Goal: Information Seeking & Learning: Learn about a topic

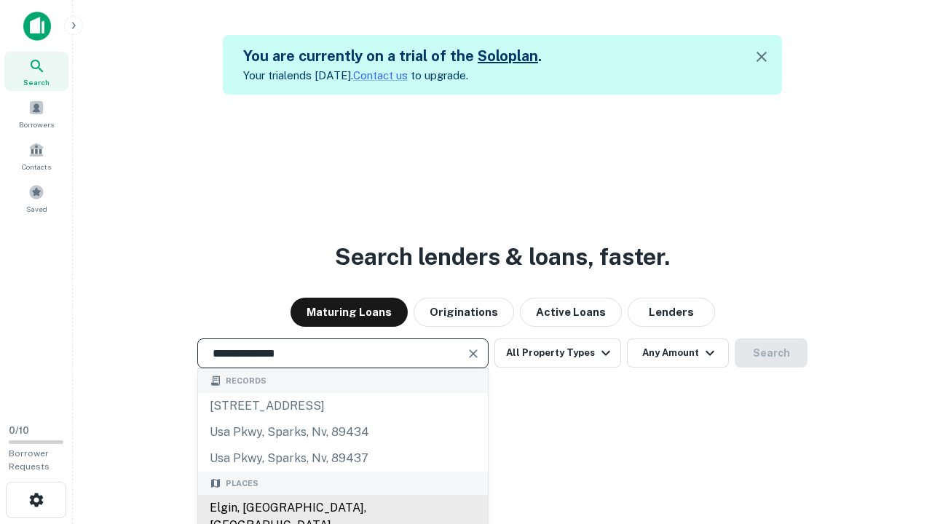
click at [345, 508] on div "Elgin, [GEOGRAPHIC_DATA], [GEOGRAPHIC_DATA]" at bounding box center [343, 517] width 290 height 44
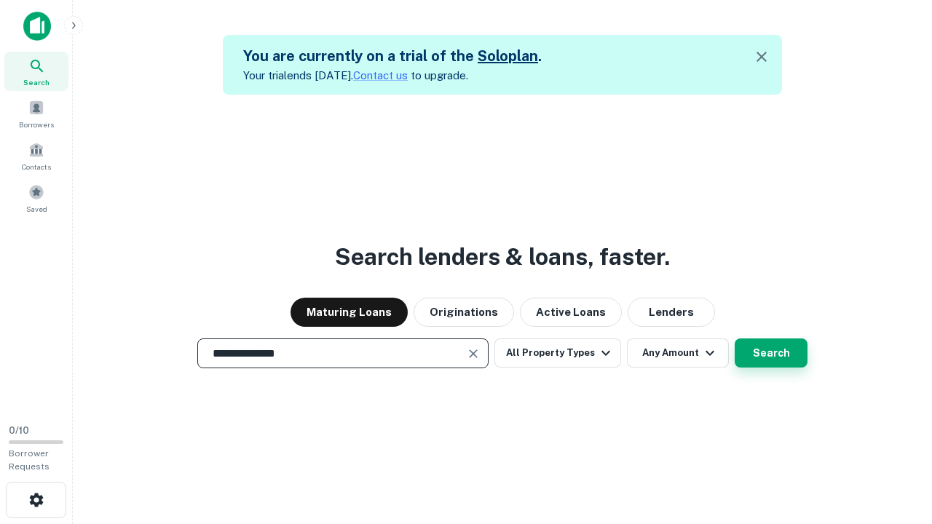
type input "**********"
click at [769, 353] on button "Search" at bounding box center [771, 353] width 73 height 29
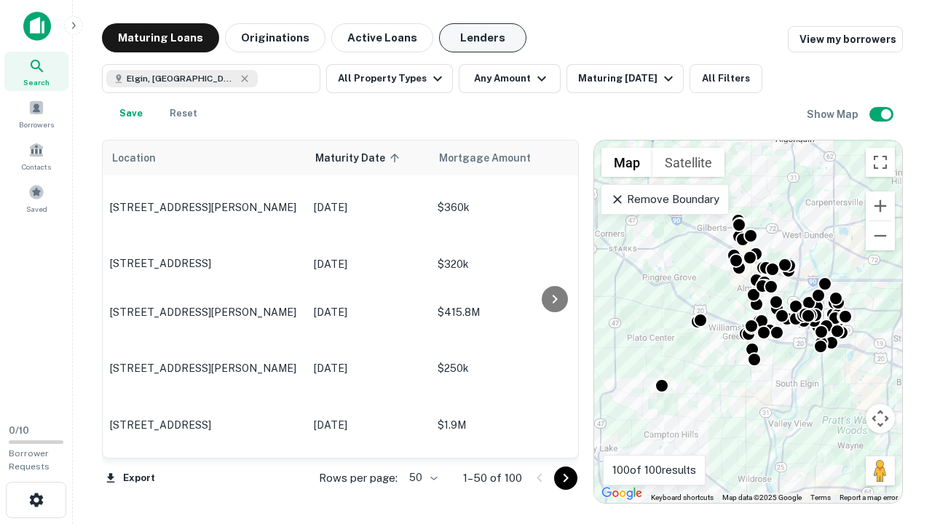
click at [470, 38] on button "Lenders" at bounding box center [482, 37] width 87 height 29
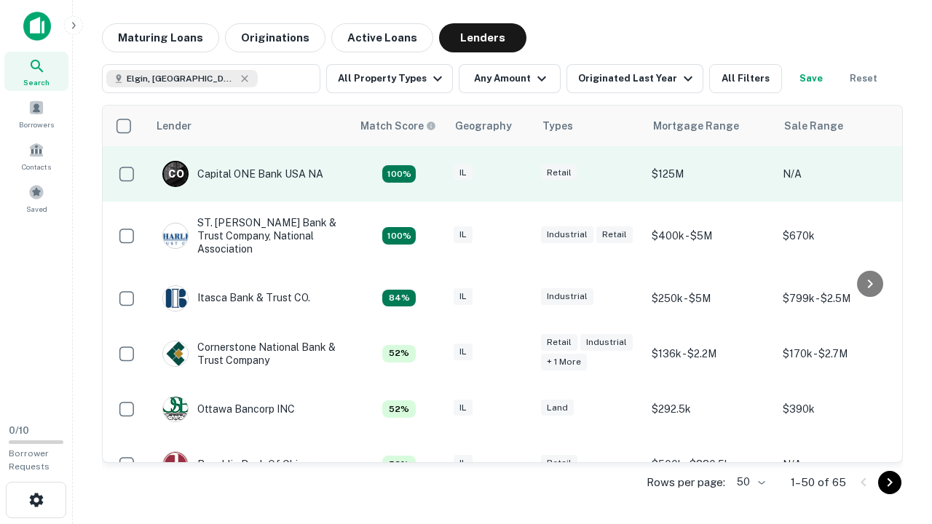
click at [517, 174] on div "IL" at bounding box center [490, 175] width 73 height 20
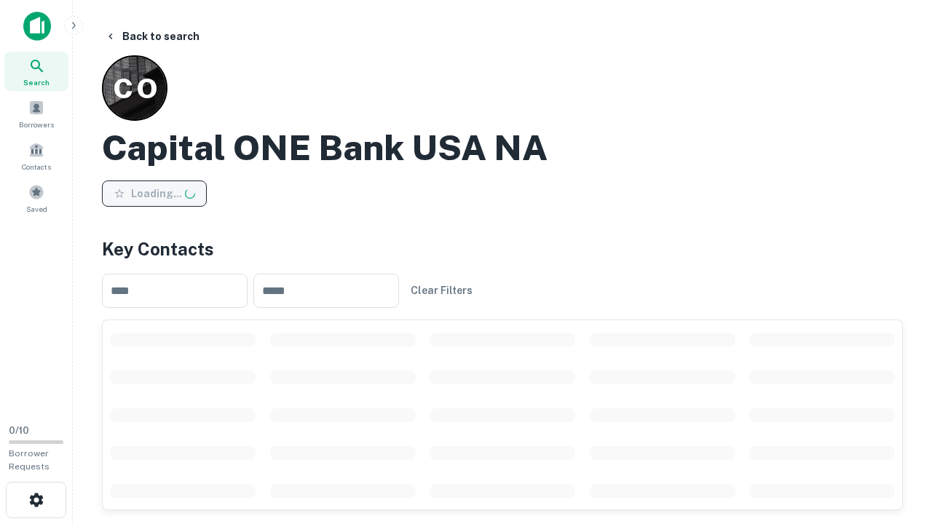
click at [152, 193] on button "Loading..." at bounding box center [154, 194] width 105 height 26
